Goal: Task Accomplishment & Management: Manage account settings

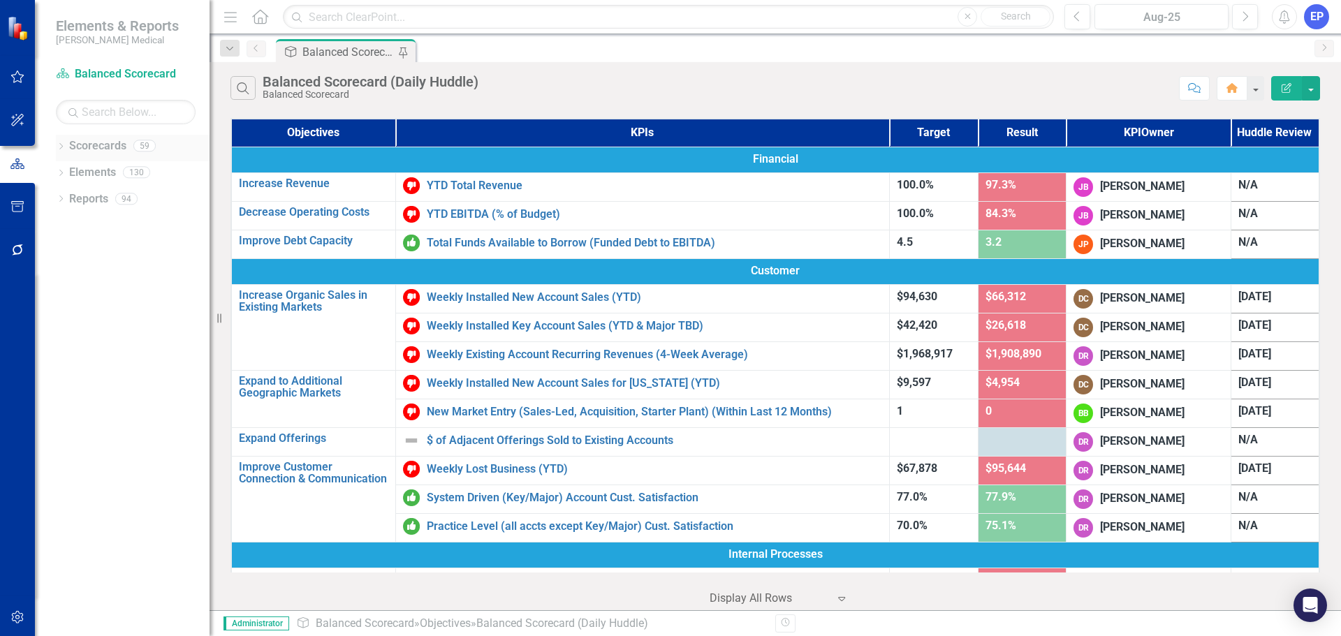
click at [58, 147] on icon "Dropdown" at bounding box center [61, 148] width 10 height 8
click at [82, 308] on link "Marketing" at bounding box center [143, 305] width 133 height 16
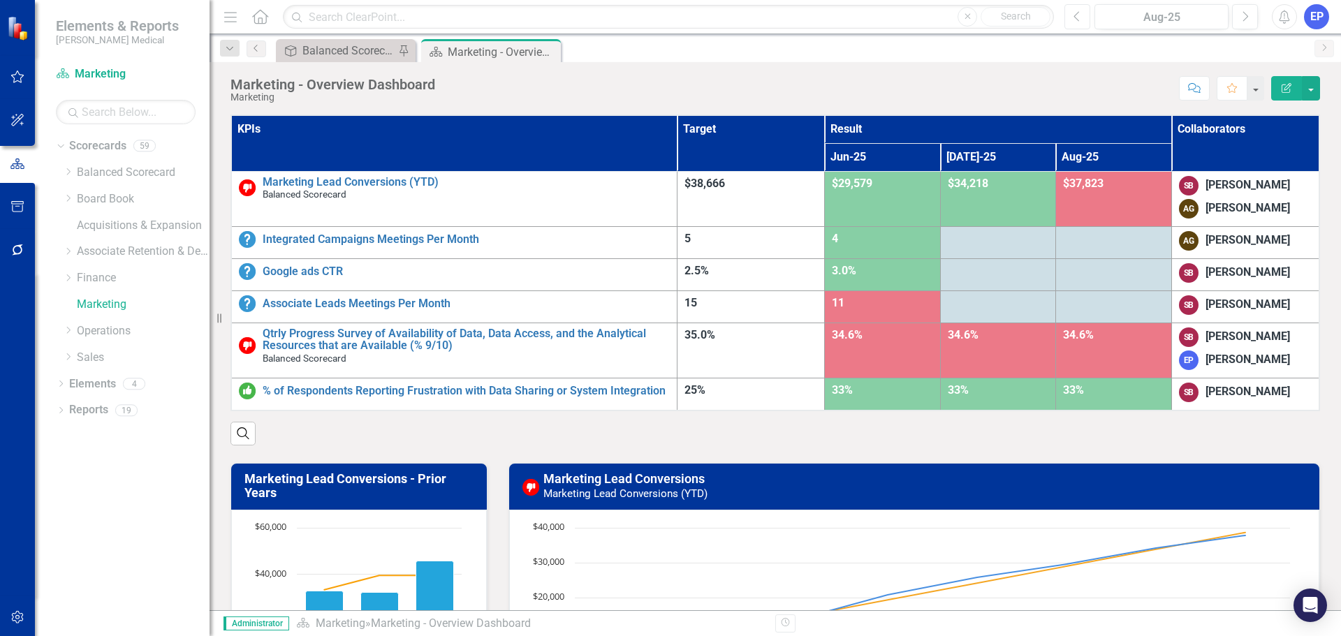
click at [1084, 14] on button "Previous" at bounding box center [1078, 16] width 26 height 25
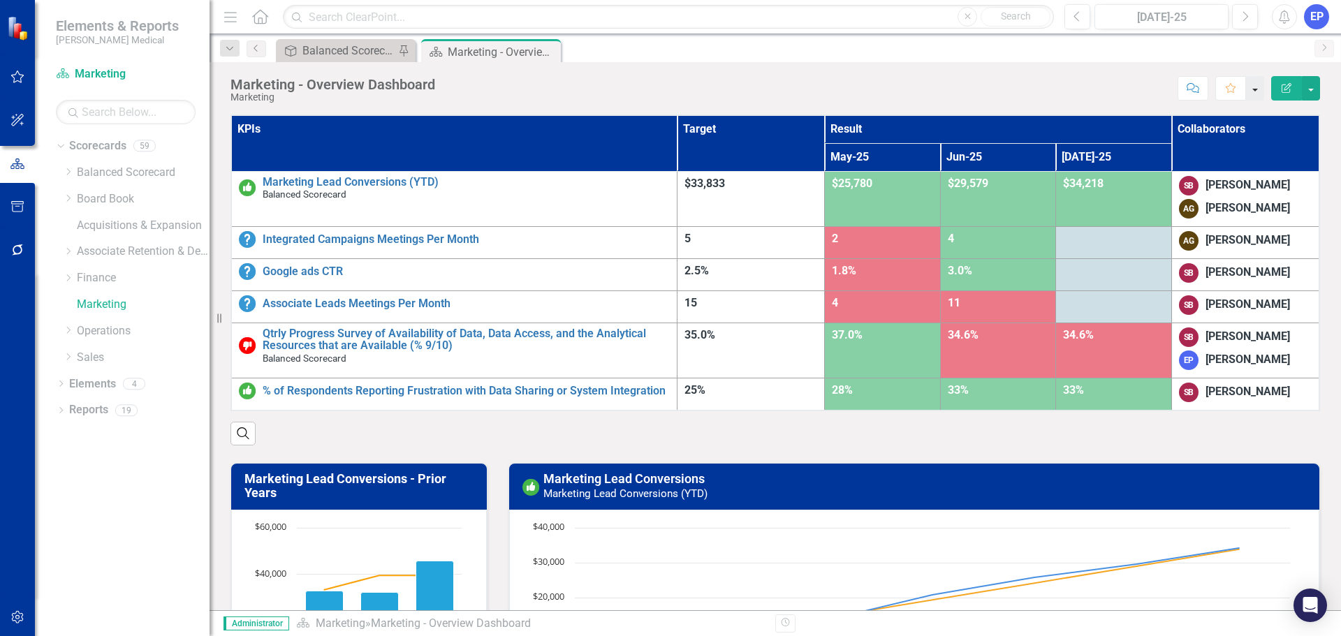
click at [1256, 92] on button "button" at bounding box center [1255, 88] width 18 height 24
click at [1044, 88] on div "Score: N/A [DATE]-25 Completed Comment Favorite Edit Report" at bounding box center [881, 88] width 878 height 24
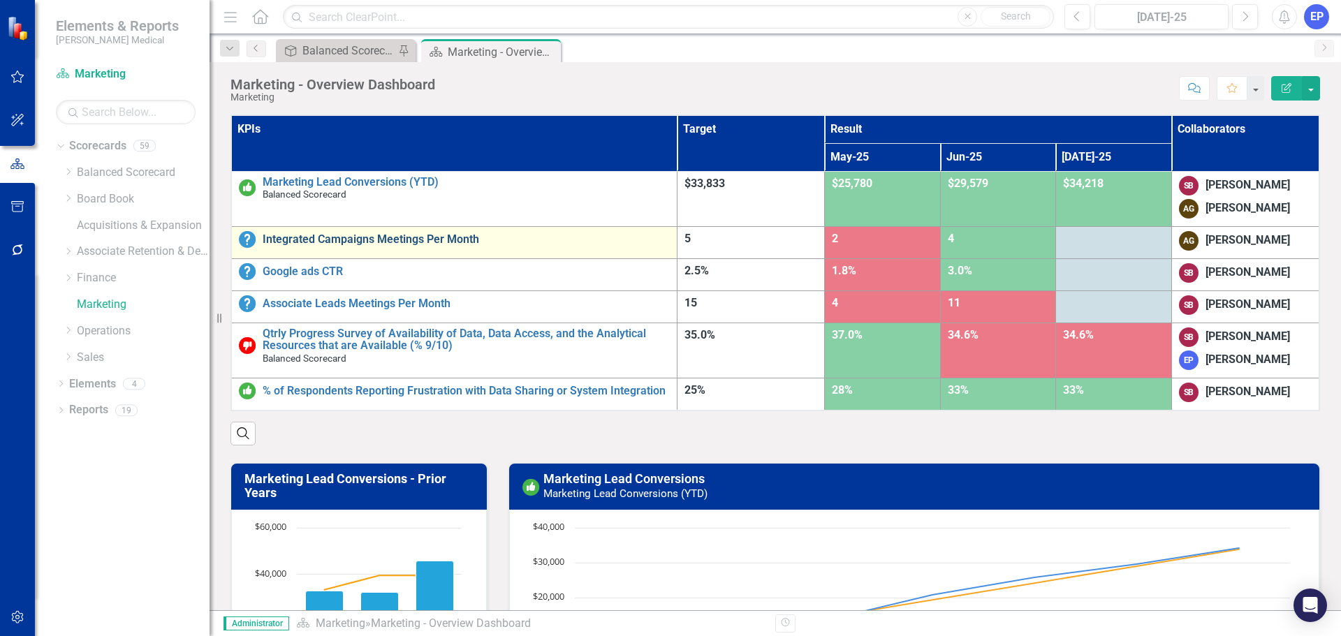
click at [314, 241] on link "Integrated Campaigns Meetings Per Month" at bounding box center [466, 239] width 407 height 13
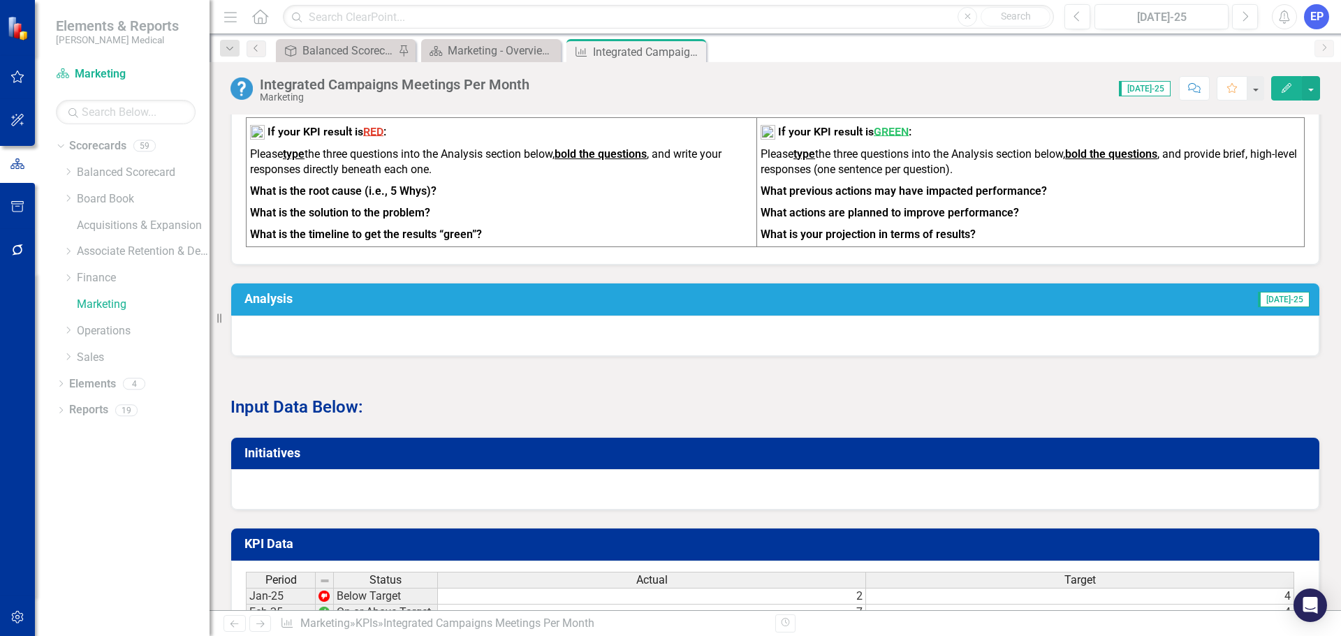
scroll to position [559, 0]
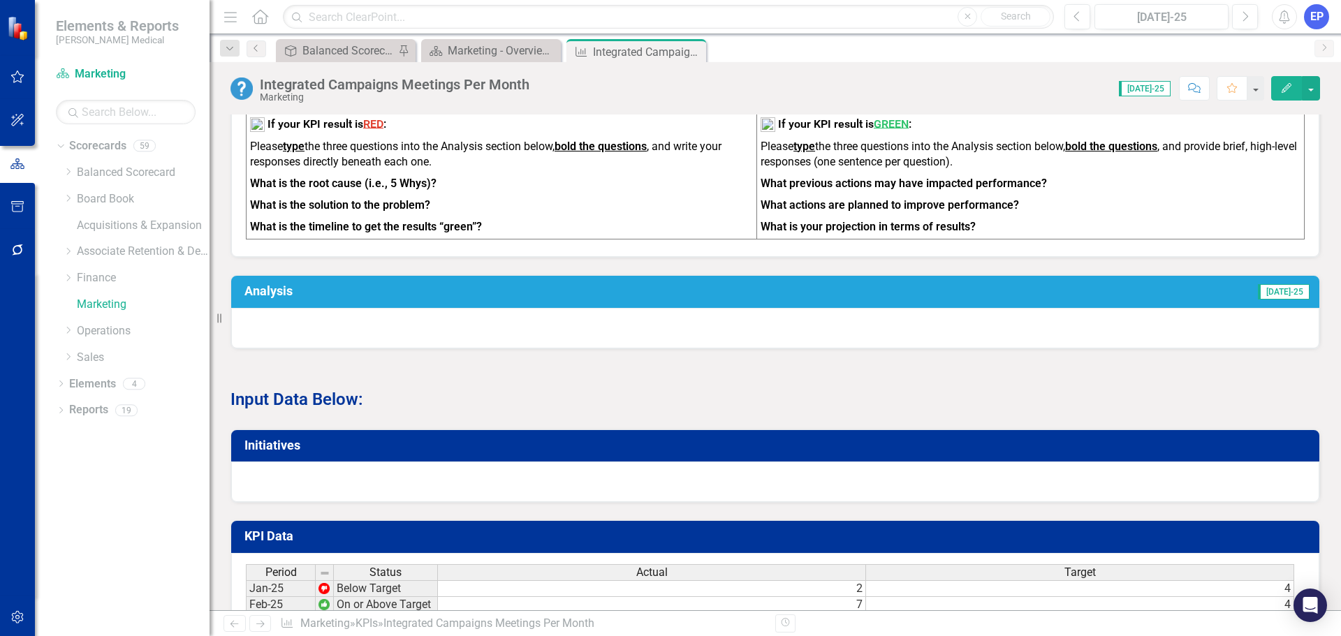
click at [383, 453] on h3 "Initiatives" at bounding box center [778, 446] width 1067 height 14
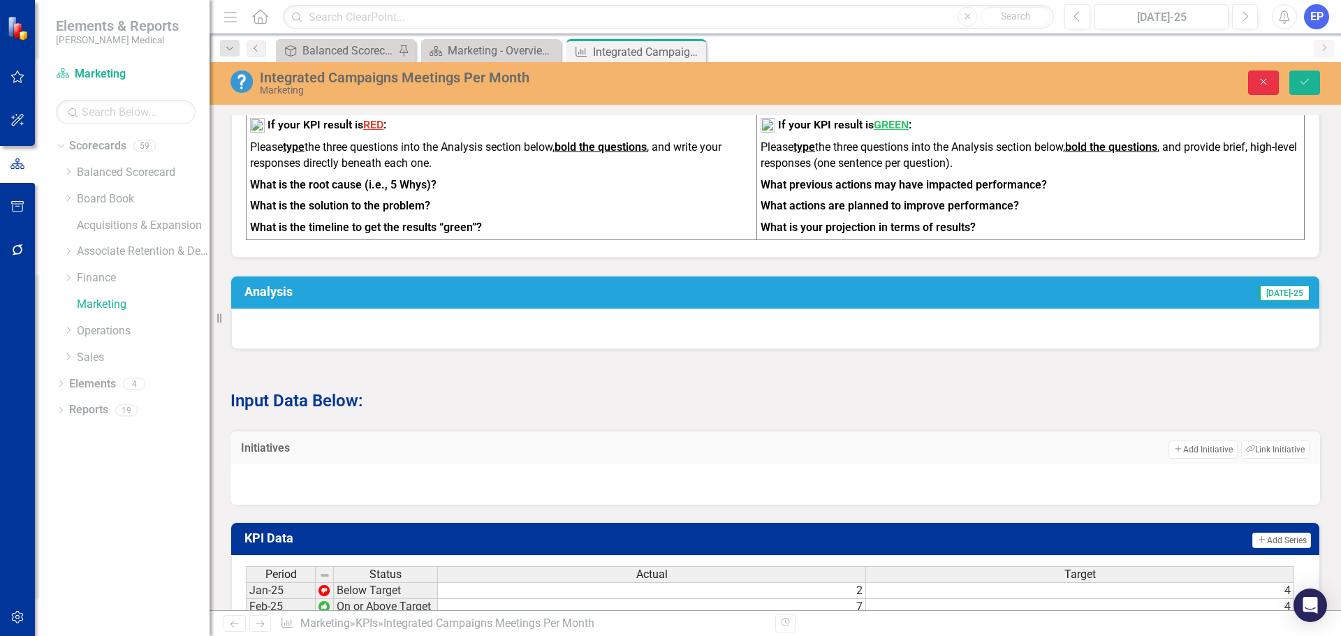
click at [1253, 81] on button "Close" at bounding box center [1264, 83] width 31 height 24
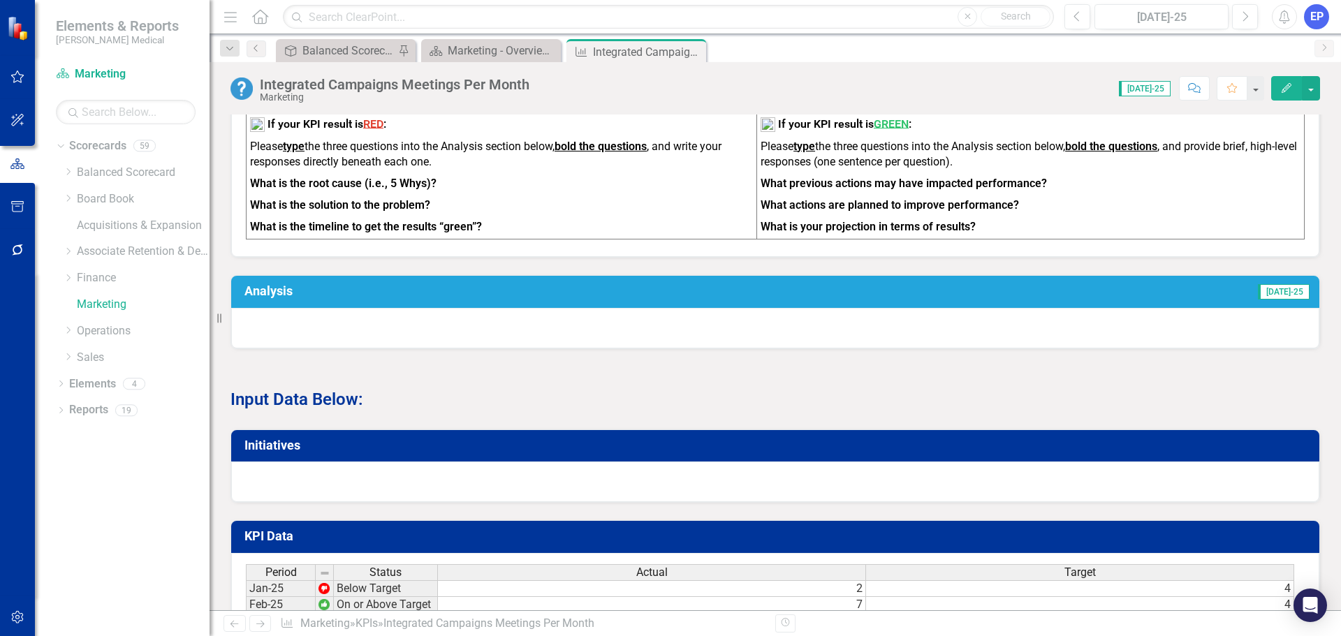
click at [670, 335] on div at bounding box center [775, 328] width 1089 height 41
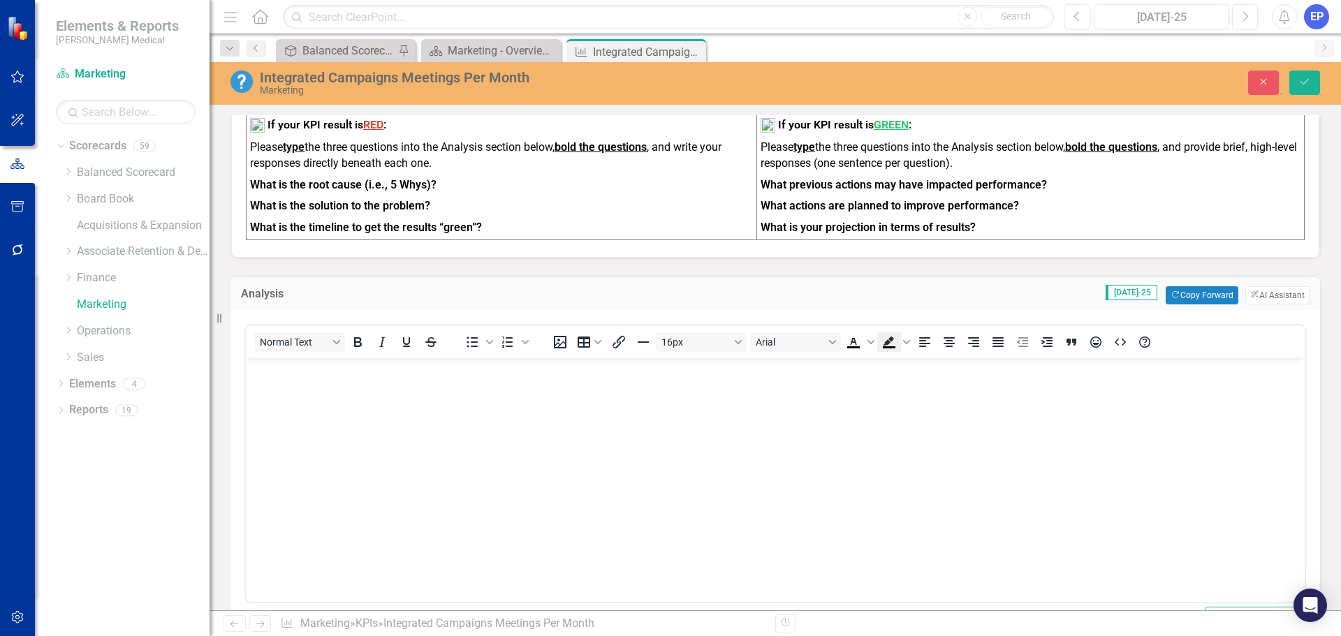
scroll to position [0, 0]
click at [1174, 303] on button "Copy Forward Copy Forward" at bounding box center [1202, 295] width 72 height 18
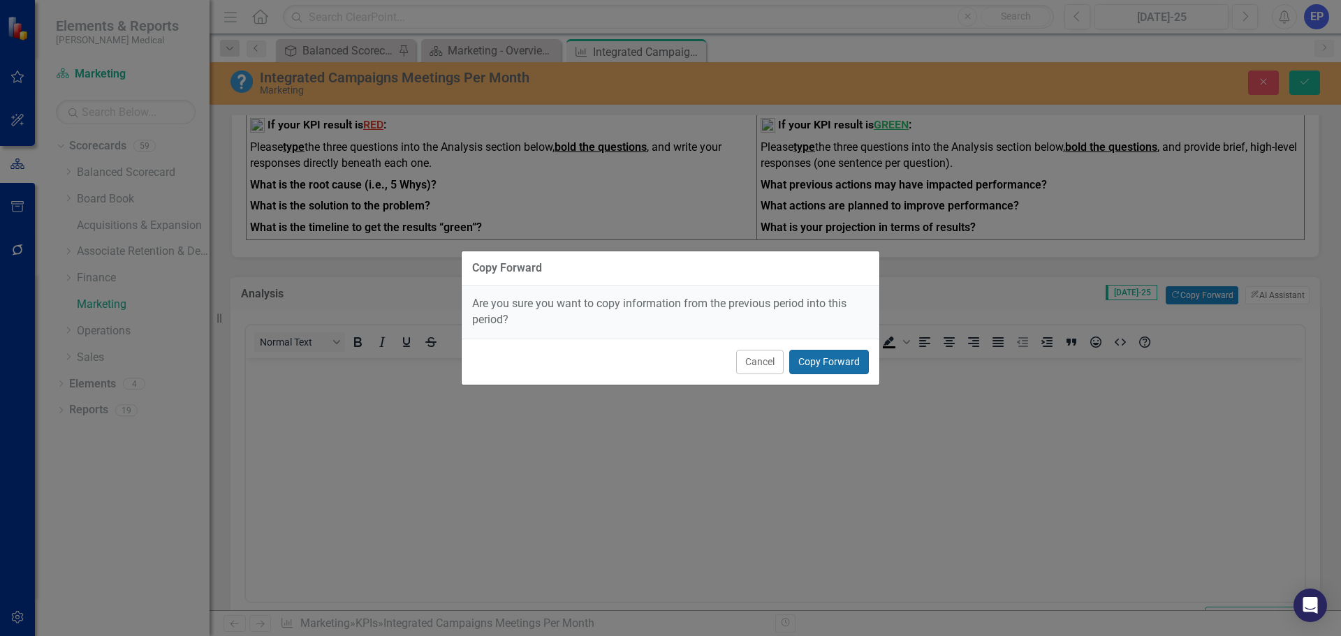
click at [845, 361] on button "Copy Forward" at bounding box center [829, 362] width 80 height 24
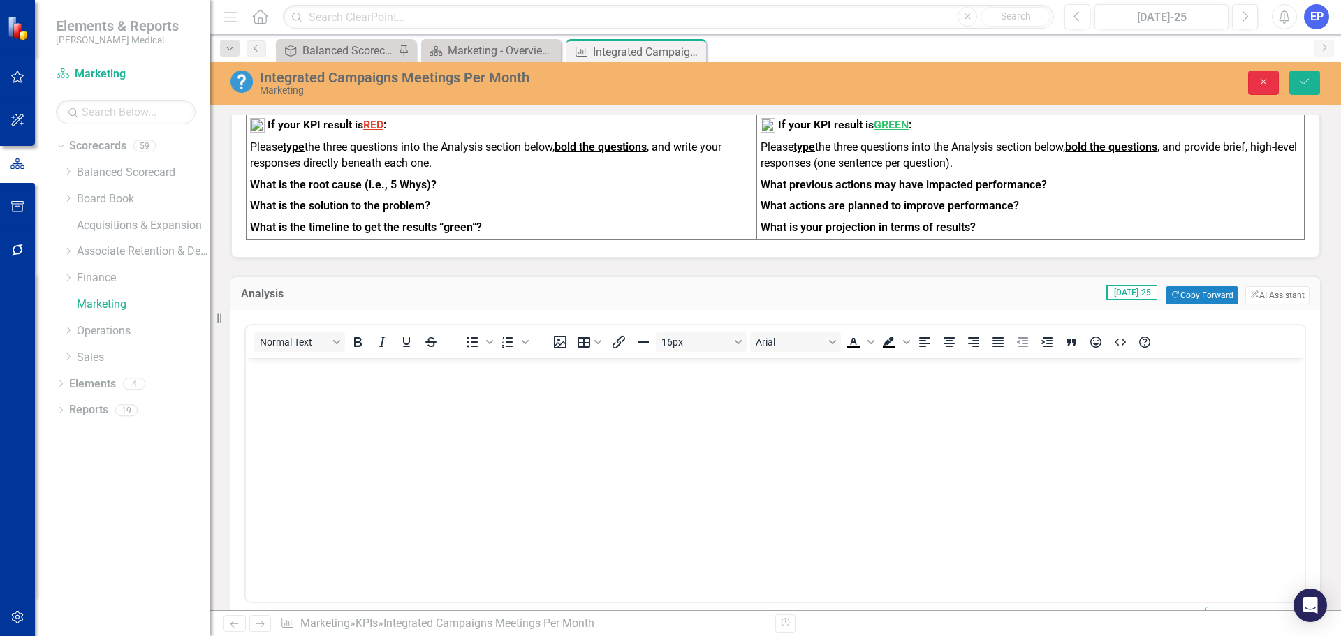
click at [1265, 80] on icon "Close" at bounding box center [1264, 82] width 13 height 10
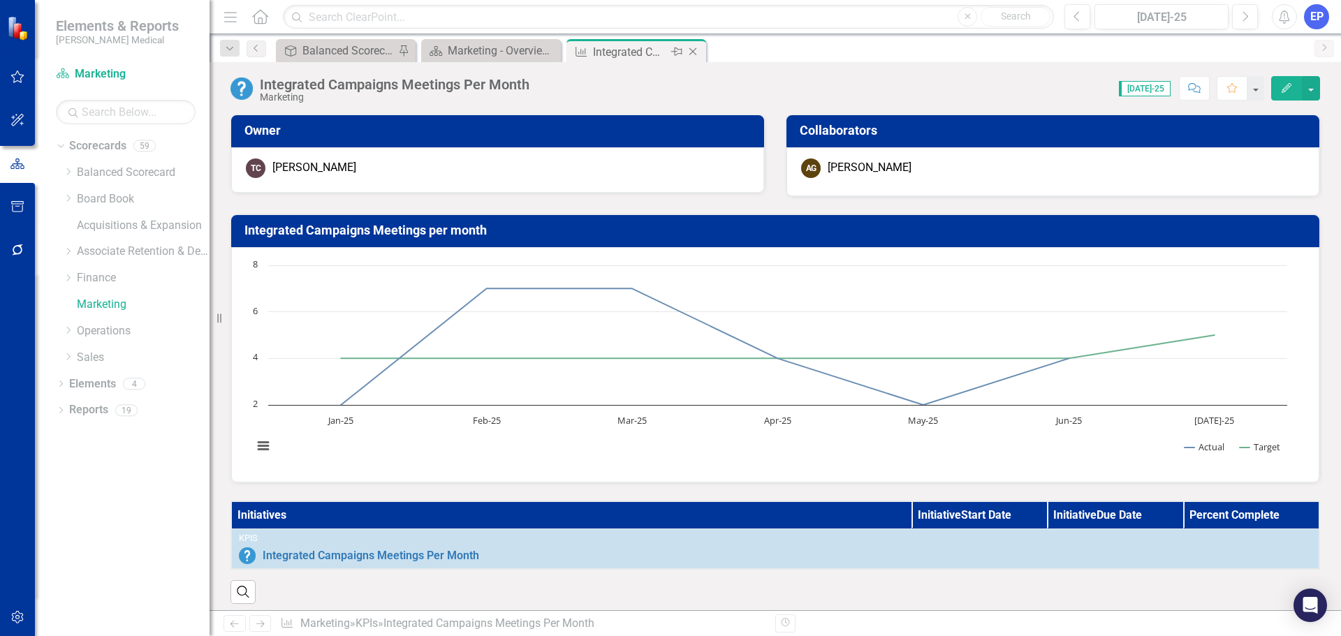
click at [690, 54] on icon "Close" at bounding box center [693, 51] width 14 height 11
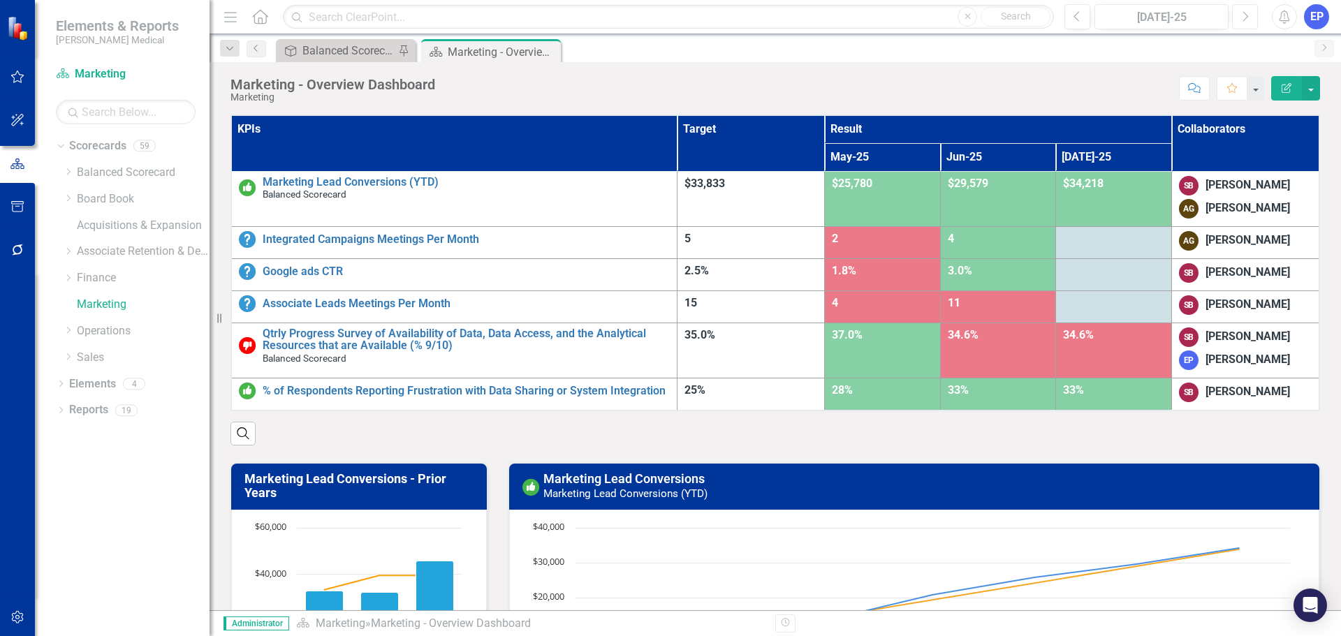
click at [1246, 21] on icon "Next" at bounding box center [1246, 16] width 8 height 13
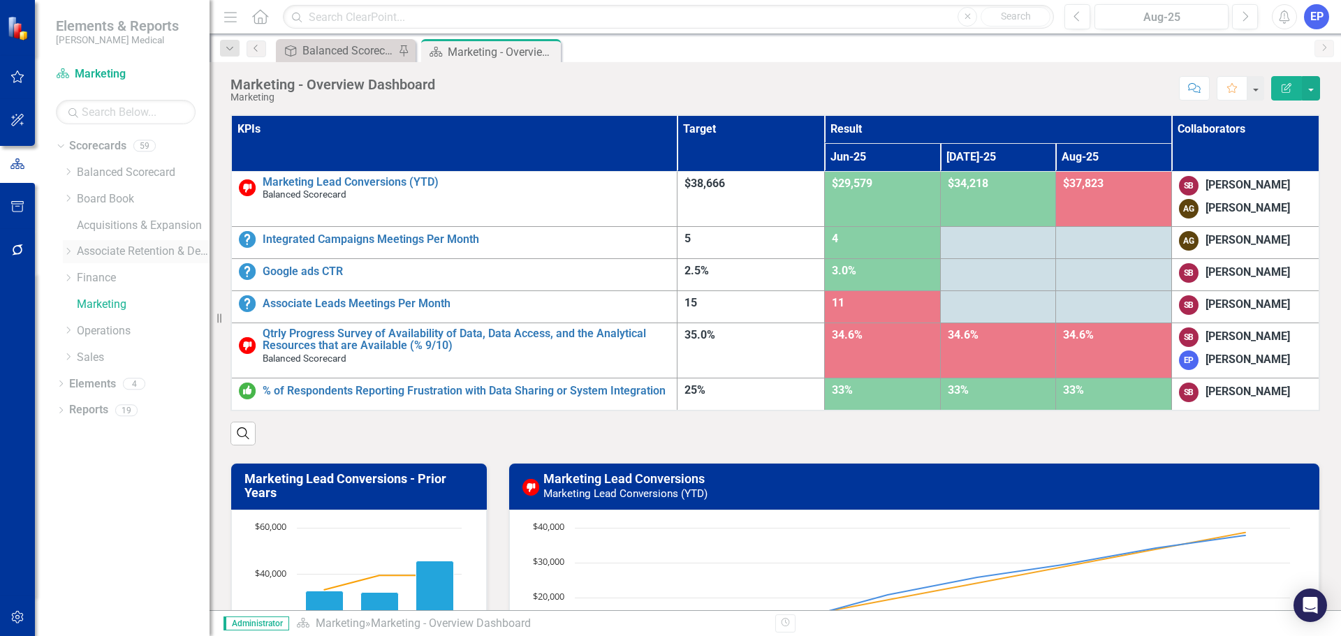
click at [65, 252] on icon "Dropdown" at bounding box center [68, 251] width 10 height 8
click at [19, 610] on button "button" at bounding box center [17, 618] width 31 height 29
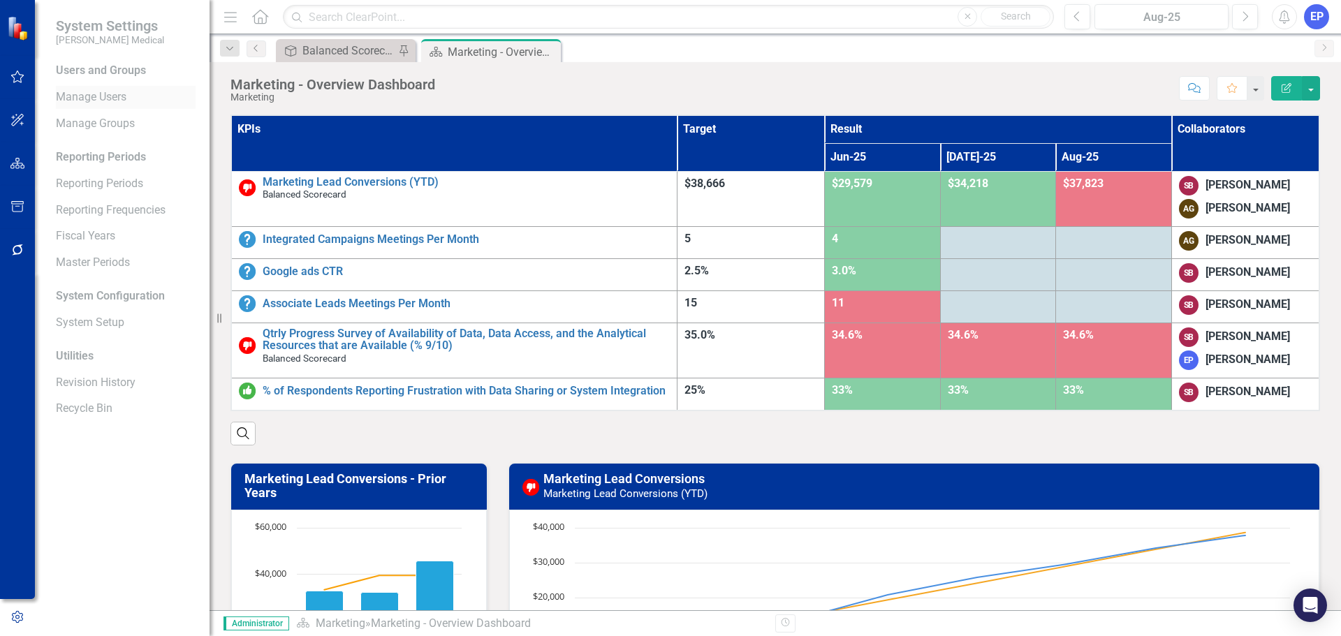
click at [92, 97] on link "Manage Users" at bounding box center [126, 97] width 140 height 16
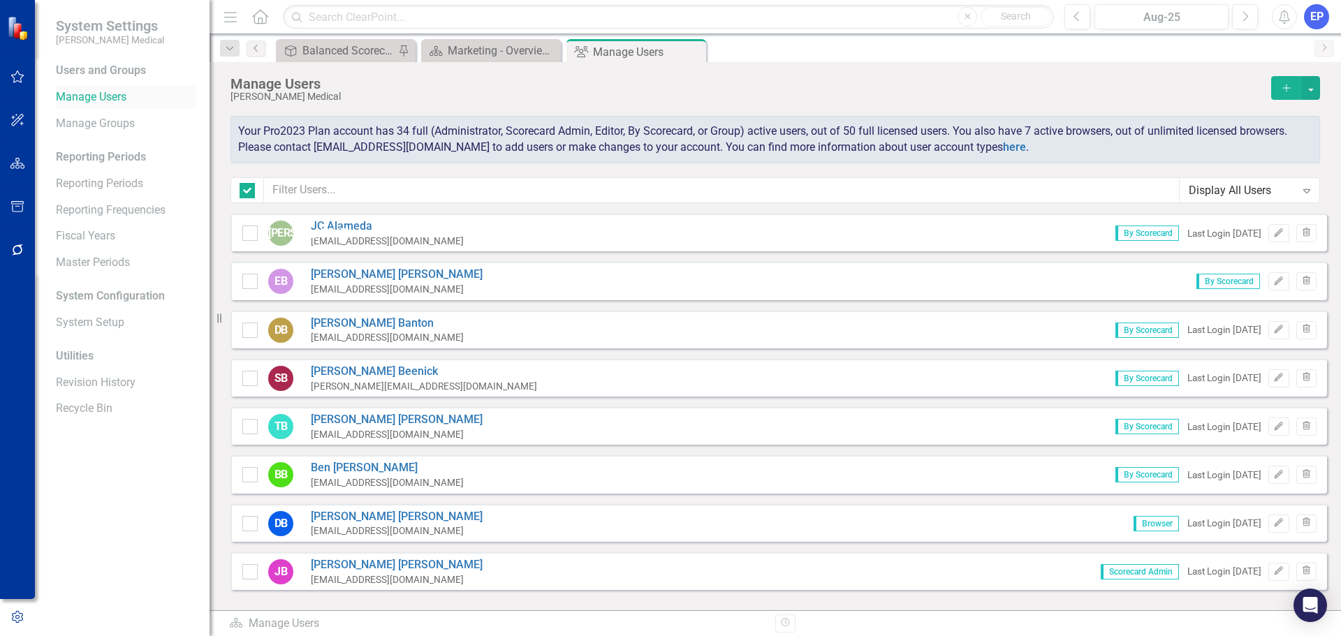
checkbox input "false"
click at [292, 189] on input "text" at bounding box center [722, 190] width 916 height 26
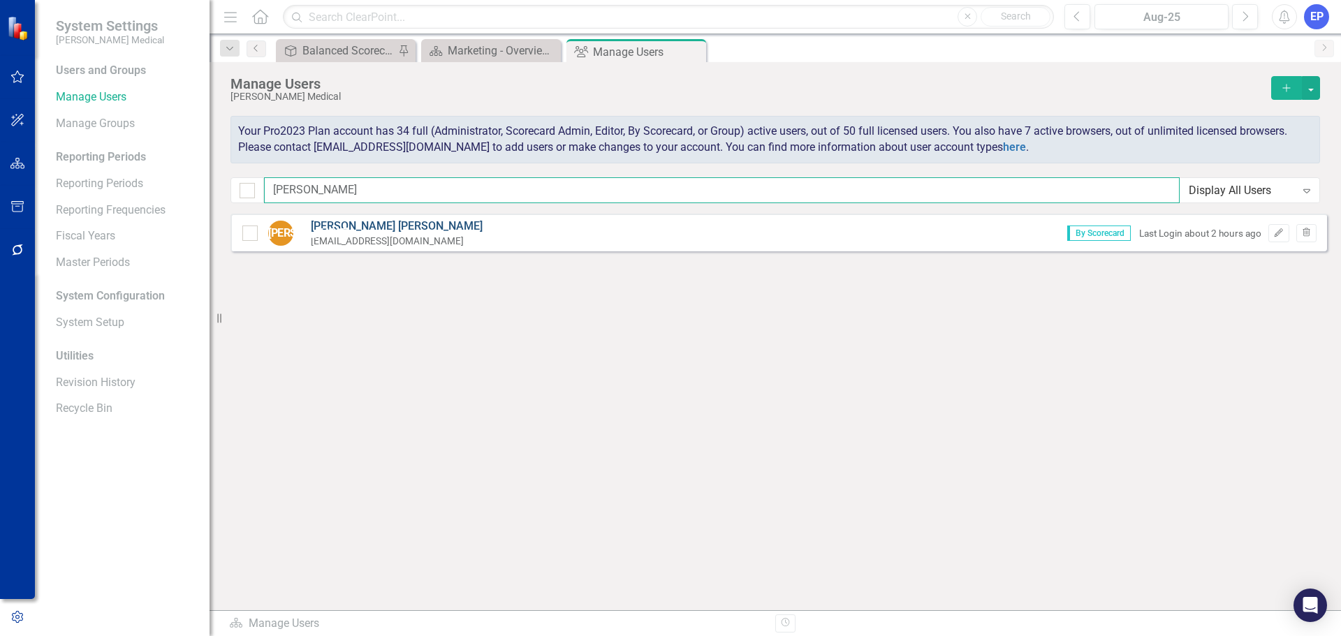
type input "[PERSON_NAME]"
click at [326, 228] on link "[PERSON_NAME]" at bounding box center [397, 227] width 172 height 16
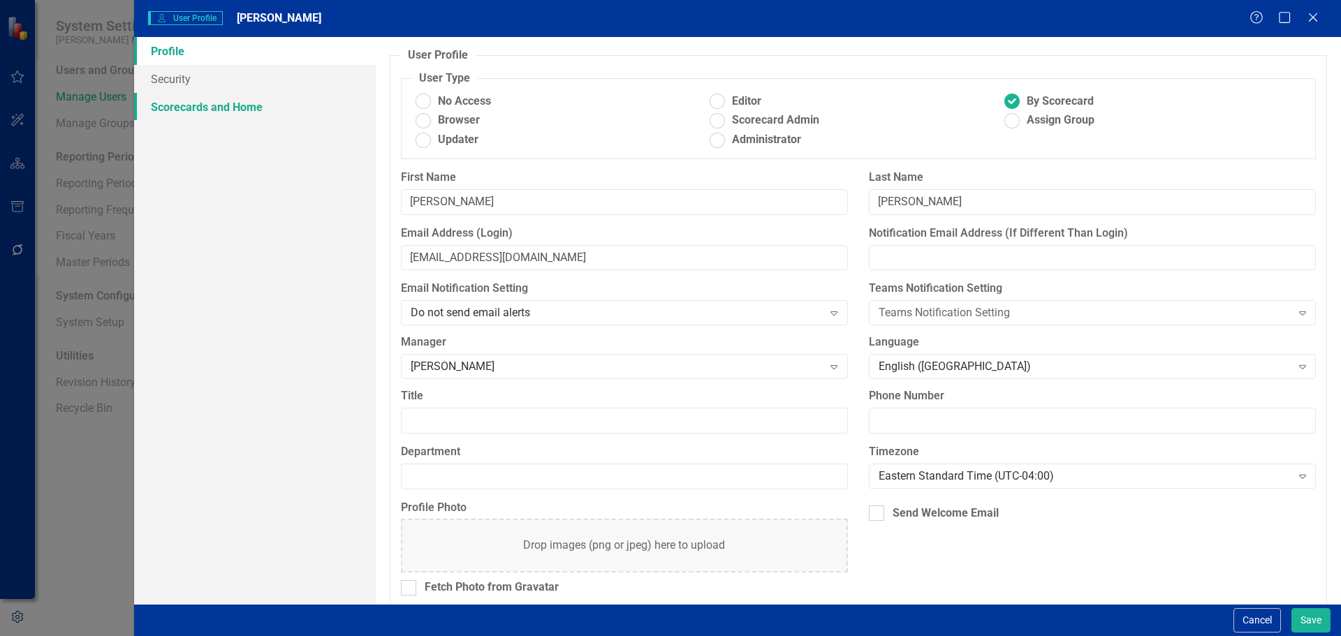
click at [254, 100] on link "Scorecards and Home" at bounding box center [255, 107] width 242 height 28
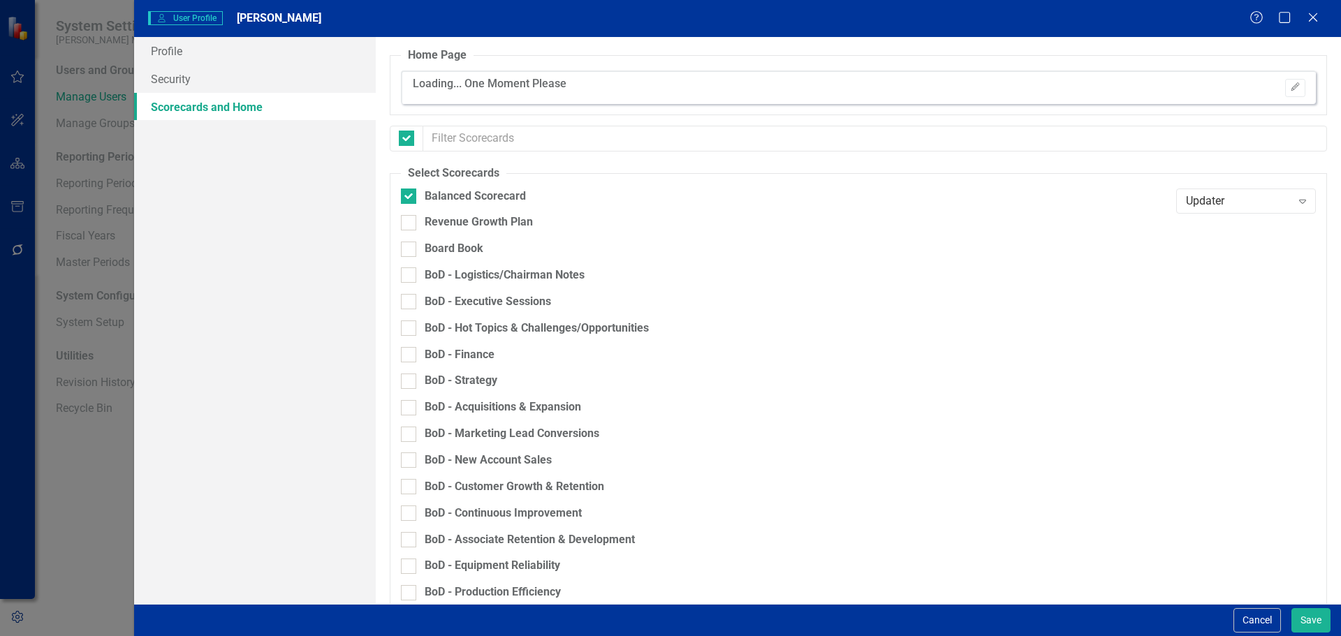
checkbox input "false"
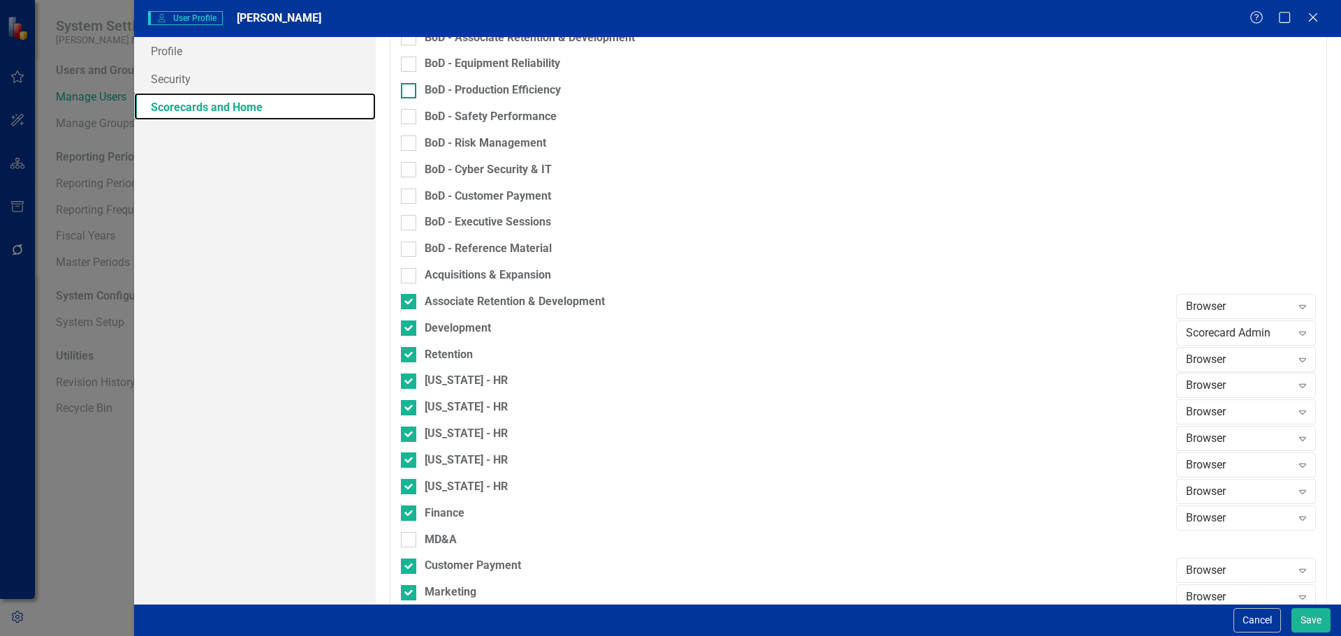
scroll to position [629, 0]
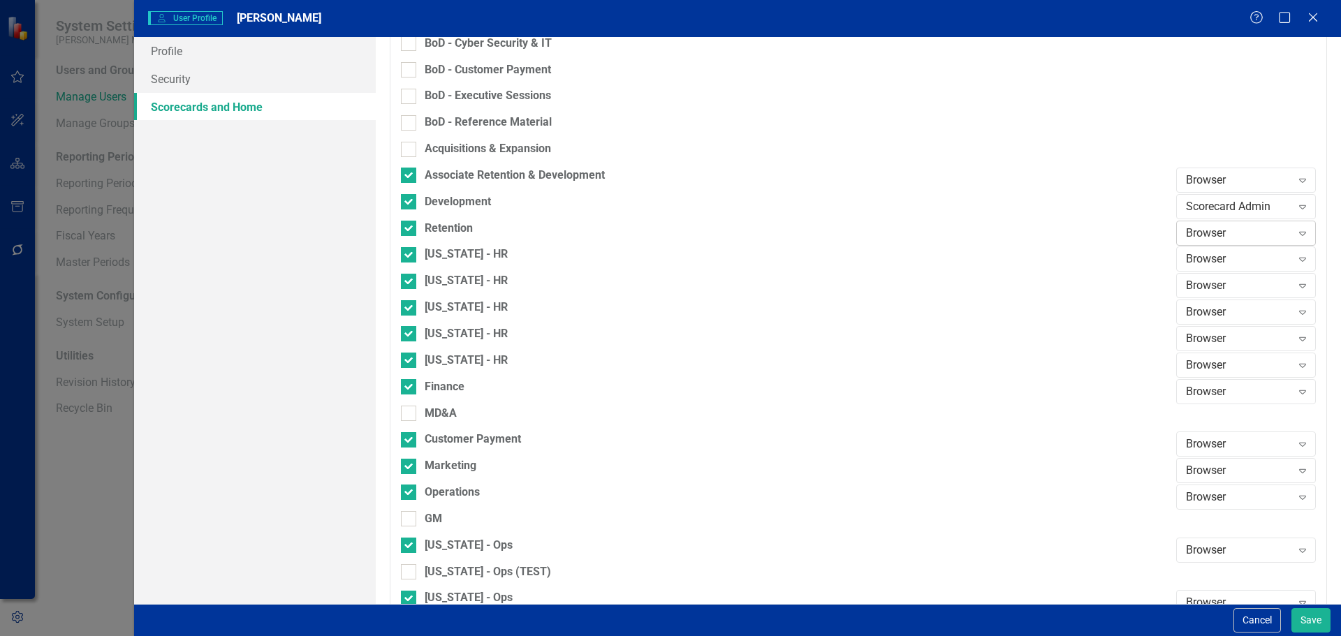
click at [1205, 237] on div "Browser" at bounding box center [1238, 233] width 105 height 16
click at [1200, 305] on div "Editor" at bounding box center [1238, 304] width 117 height 16
click at [1202, 262] on div "Browser" at bounding box center [1238, 260] width 105 height 16
click at [1197, 321] on div "Editor" at bounding box center [1236, 330] width 140 height 23
click at [1198, 284] on div "Browser" at bounding box center [1238, 286] width 105 height 16
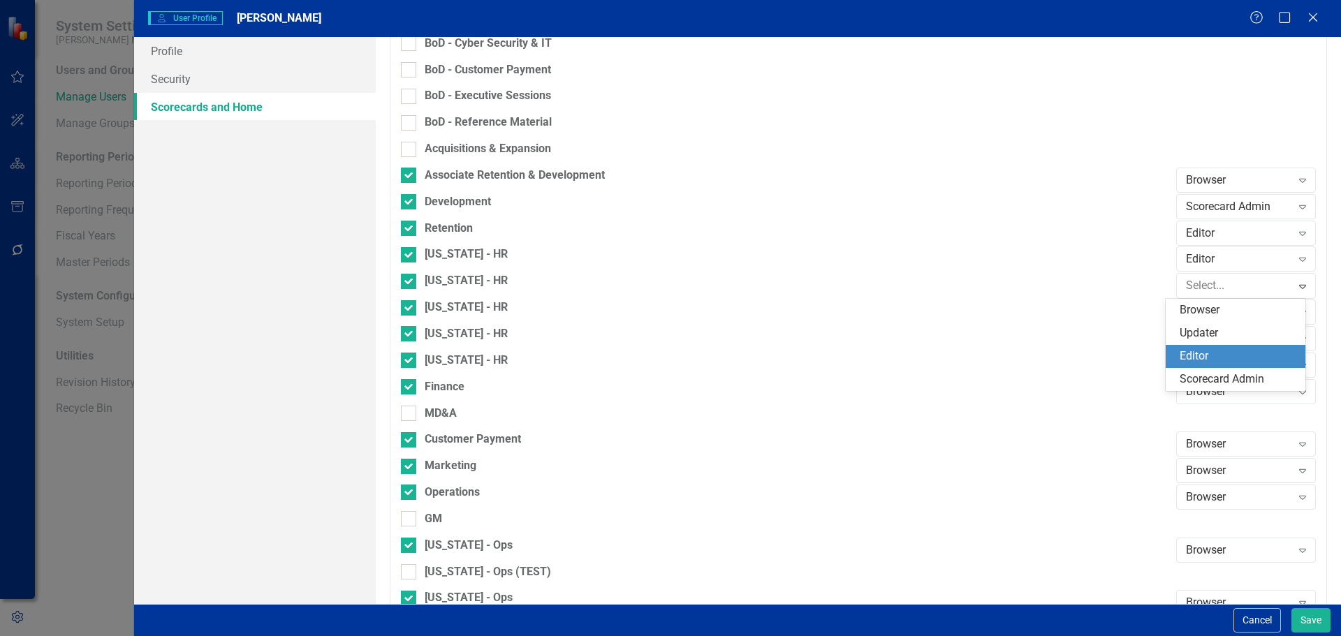
click at [1198, 351] on div "Editor" at bounding box center [1238, 357] width 117 height 16
click at [1195, 314] on div "Browser" at bounding box center [1238, 313] width 105 height 16
click at [1195, 378] on div "Editor" at bounding box center [1238, 383] width 117 height 16
click at [1197, 339] on div "Browser" at bounding box center [1238, 339] width 105 height 16
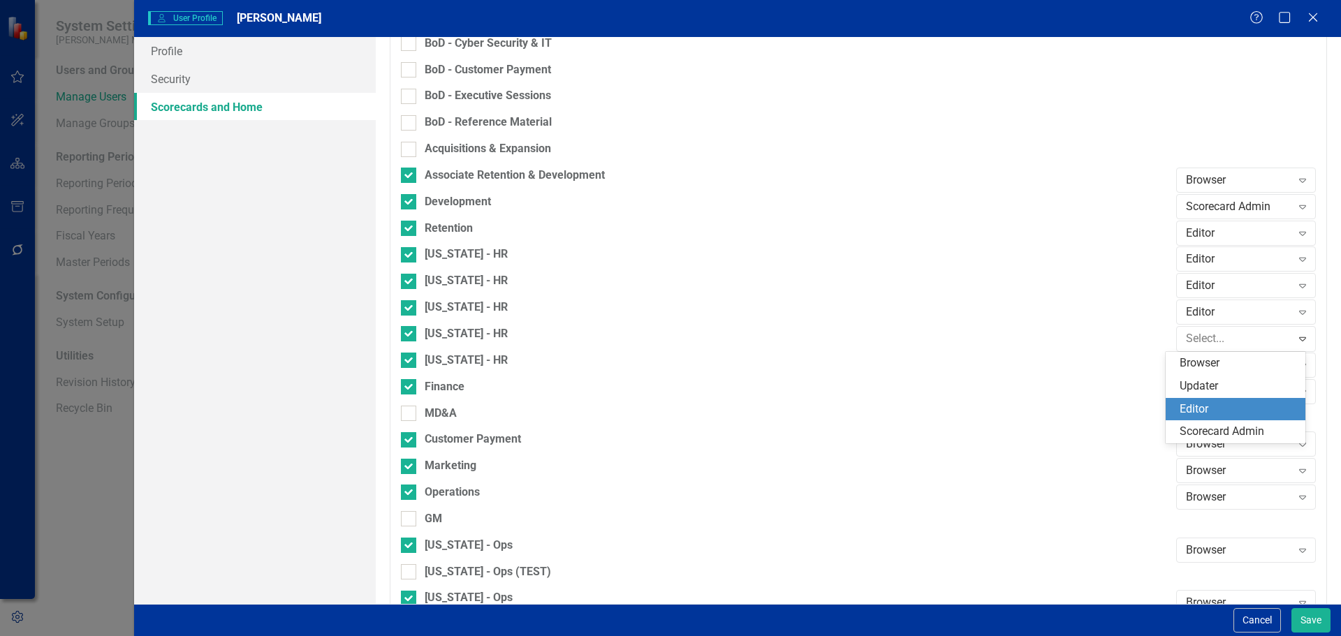
click at [1199, 405] on div "Editor" at bounding box center [1238, 410] width 117 height 16
click at [1197, 366] on div "Browser" at bounding box center [1238, 365] width 105 height 16
click at [1195, 427] on div "Editor" at bounding box center [1236, 435] width 140 height 23
click at [1198, 388] on div "Browser" at bounding box center [1238, 392] width 105 height 16
click at [1196, 416] on div "Browser" at bounding box center [1238, 417] width 117 height 16
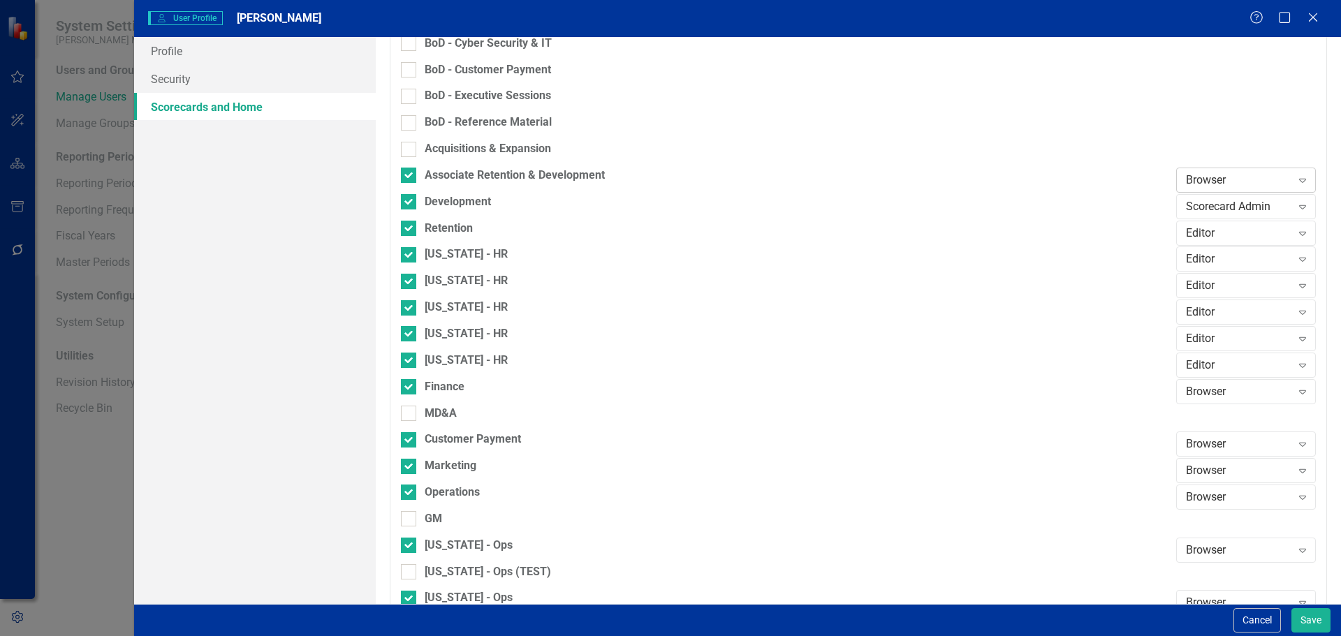
click at [1194, 180] on div "Browser" at bounding box center [1238, 181] width 105 height 16
click at [1198, 250] on div "Editor" at bounding box center [1238, 250] width 117 height 16
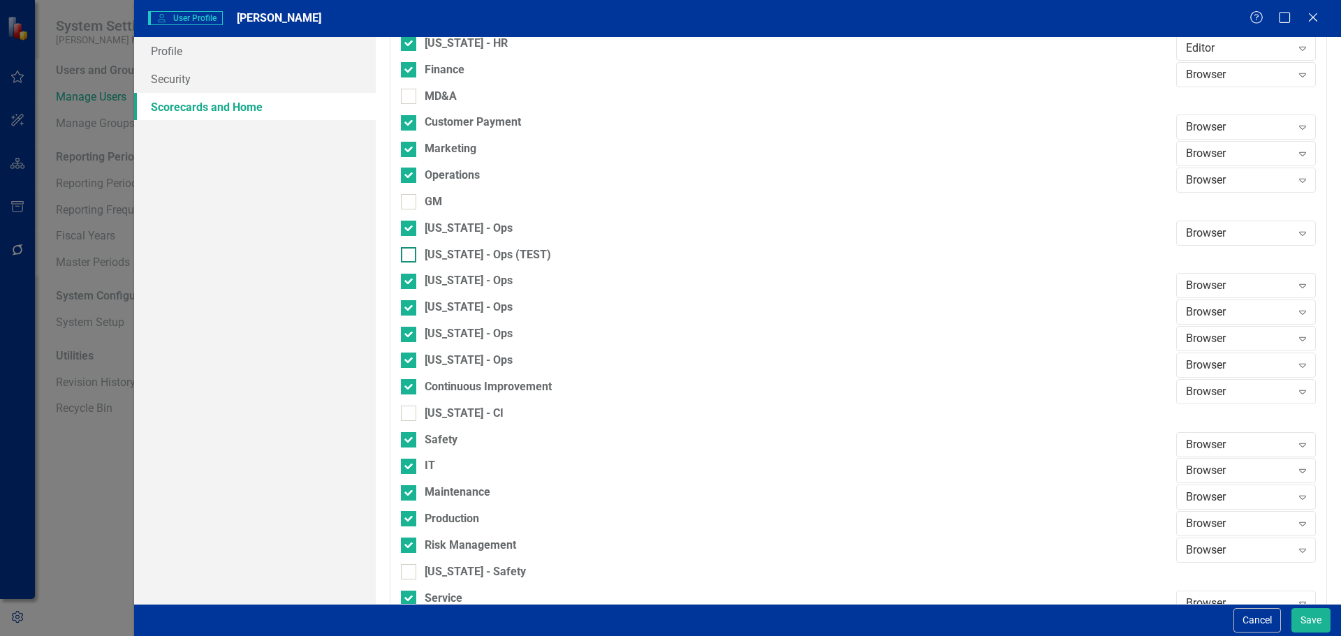
scroll to position [1048, 0]
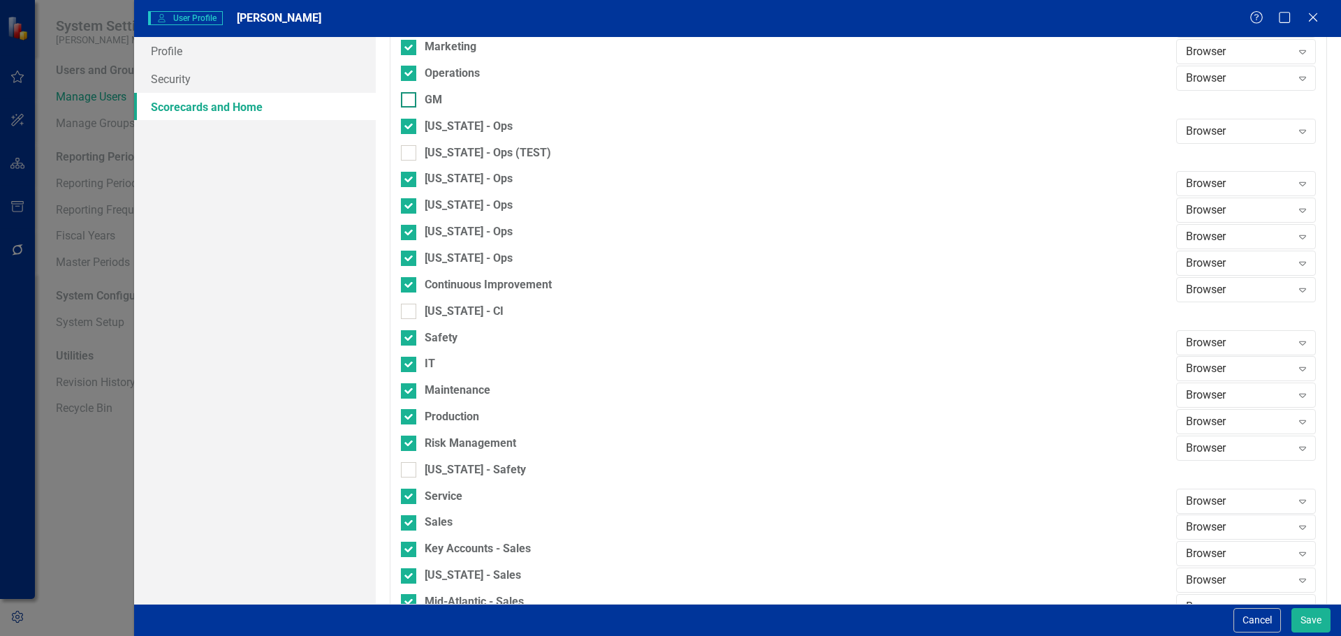
click at [408, 98] on input "GM" at bounding box center [405, 96] width 9 height 9
checkbox input "true"
click at [412, 310] on div at bounding box center [408, 311] width 15 height 15
click at [410, 310] on input "[US_STATE] - CI" at bounding box center [405, 308] width 9 height 9
checkbox input "true"
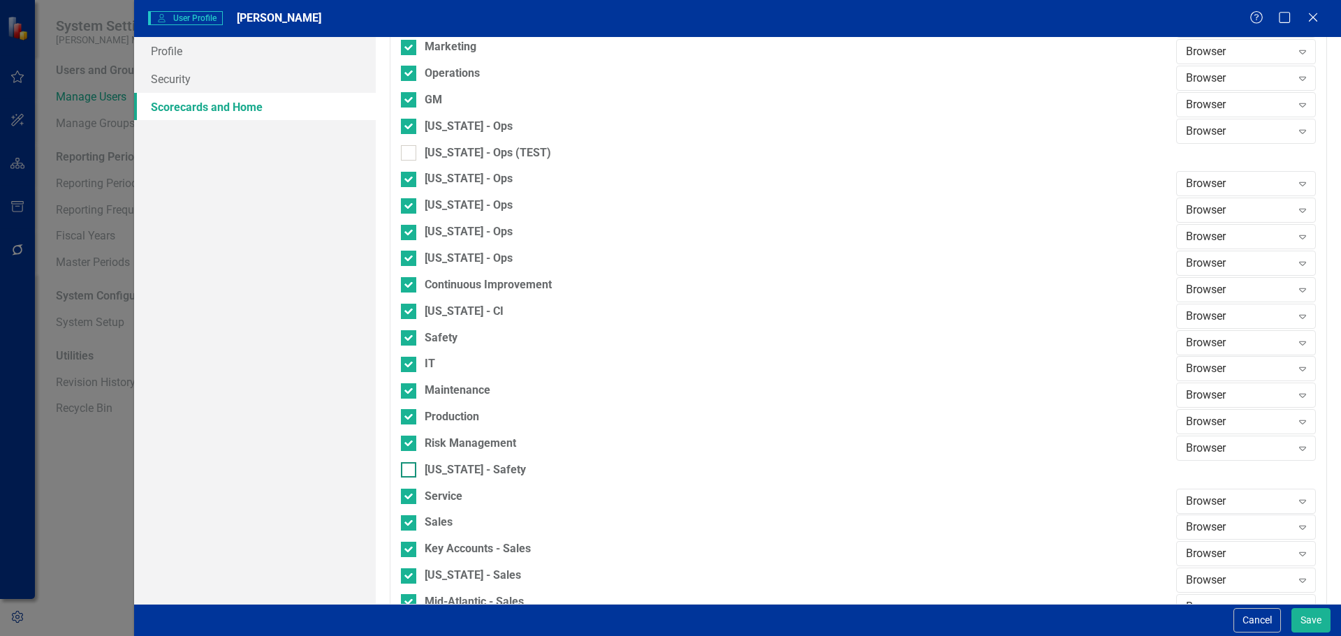
click at [411, 467] on div at bounding box center [408, 470] width 15 height 15
click at [410, 467] on input "[US_STATE] - Safety" at bounding box center [405, 467] width 9 height 9
checkbox input "true"
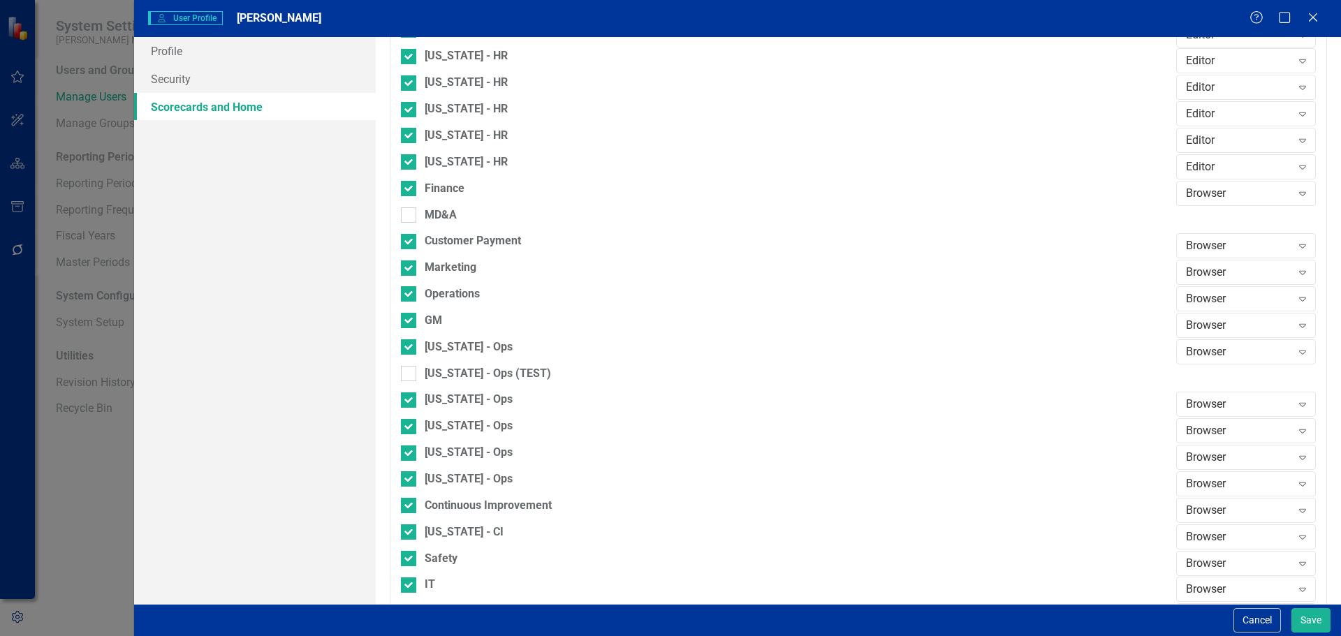
scroll to position [875, 0]
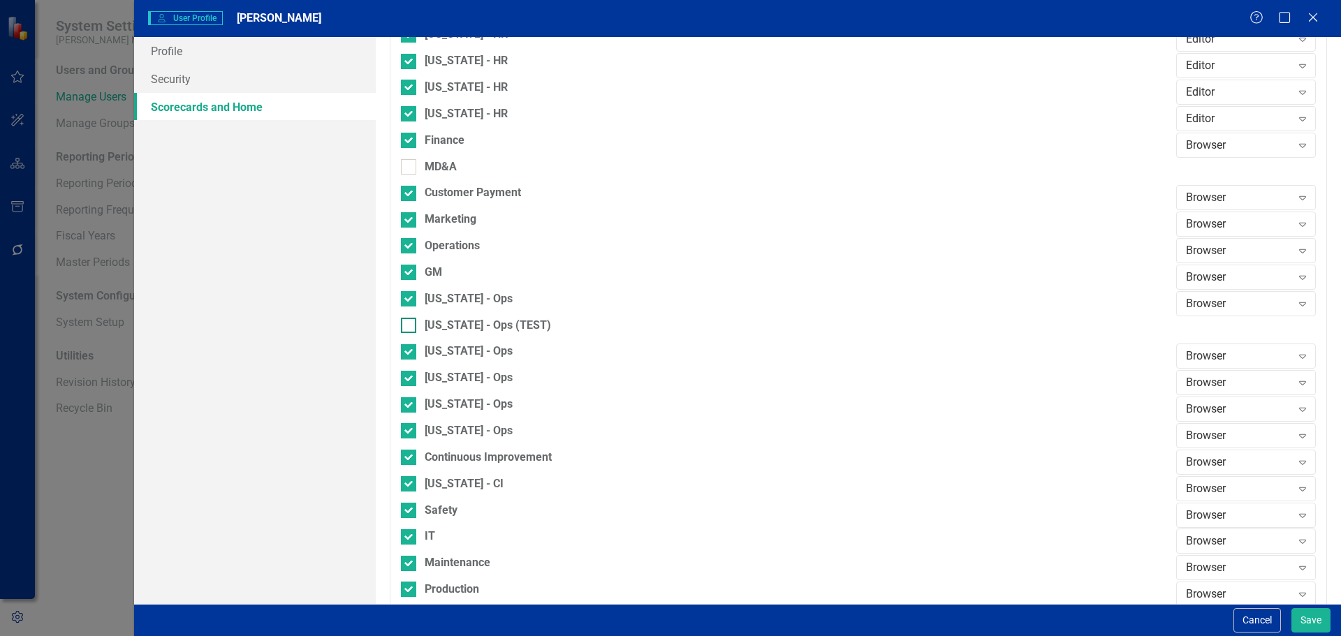
click at [407, 324] on input "[US_STATE] - Ops (TEST)" at bounding box center [405, 322] width 9 height 9
checkbox input "true"
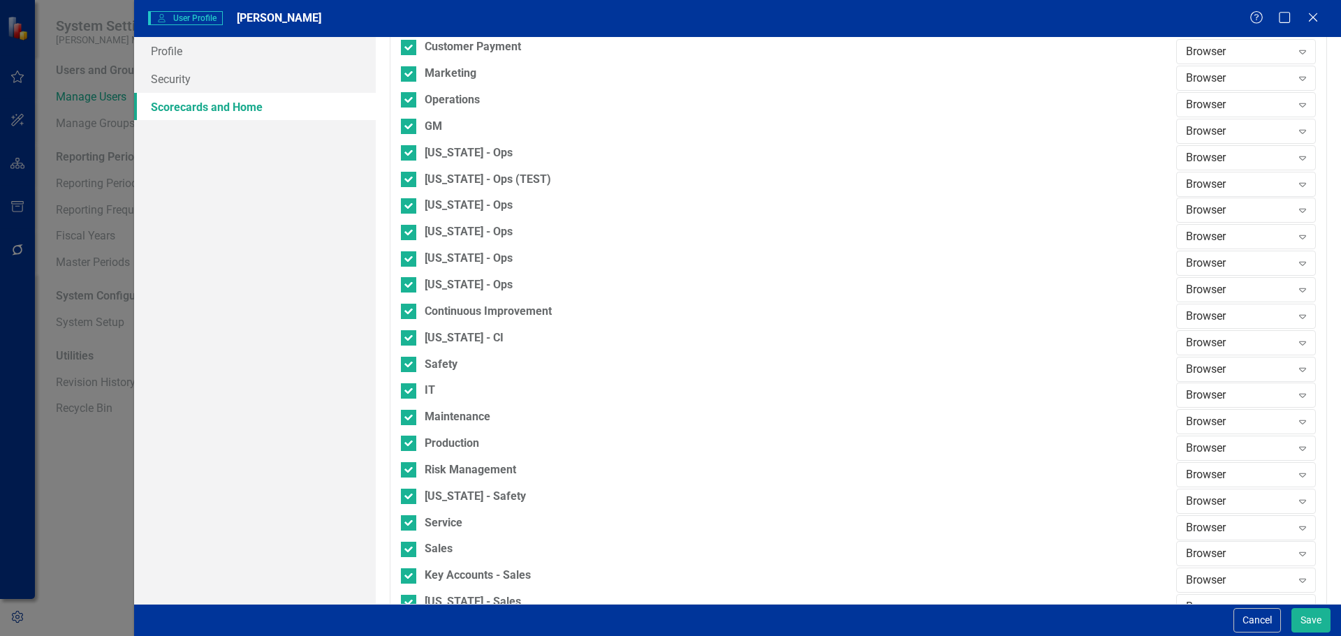
scroll to position [1015, 0]
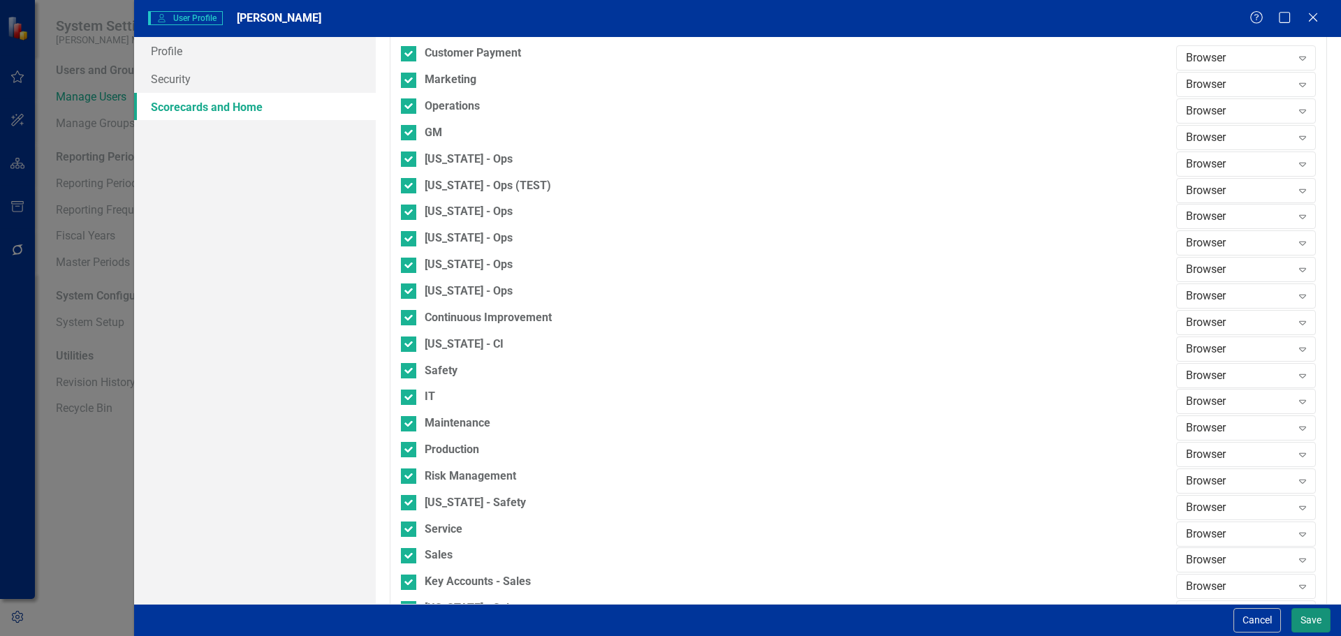
click at [1318, 618] on button "Save" at bounding box center [1311, 621] width 39 height 24
